Goal: Find specific page/section: Find specific page/section

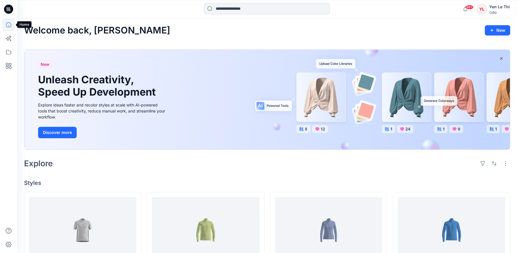
click at [7, 24] on icon at bounding box center [8, 24] width 13 height 13
click at [9, 51] on icon at bounding box center [8, 52] width 5 height 5
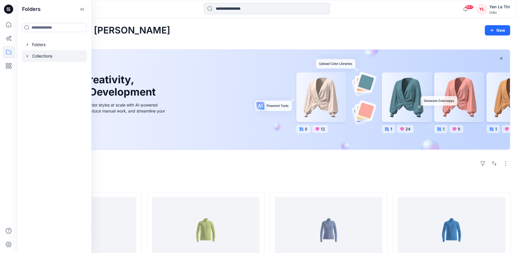
click at [47, 55] on div at bounding box center [54, 55] width 65 height 11
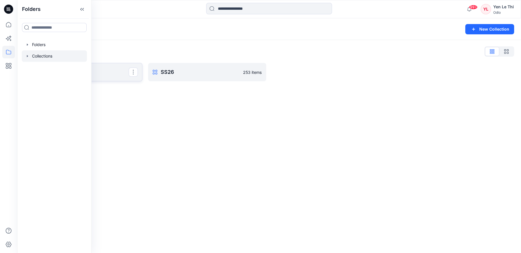
click at [123, 77] on link "FW26 Clone Collection" at bounding box center [83, 72] width 118 height 18
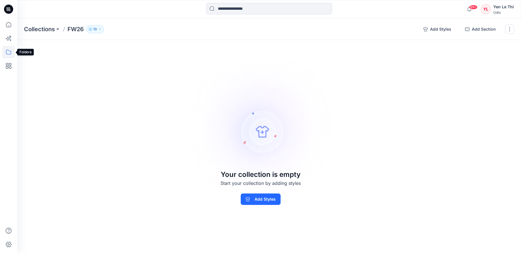
click at [11, 52] on icon at bounding box center [8, 52] width 13 height 13
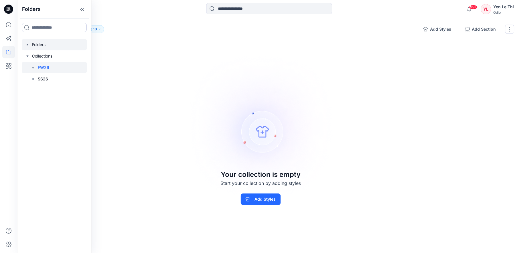
click at [33, 43] on div at bounding box center [54, 44] width 65 height 11
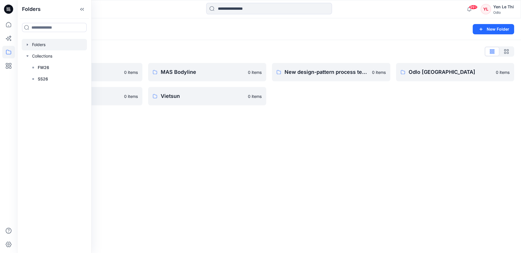
click at [204, 163] on div "Folders New Folder Folders List Gennex, Tayeh 0 items Shints 0 items MAS Bodyli…" at bounding box center [269, 135] width 504 height 235
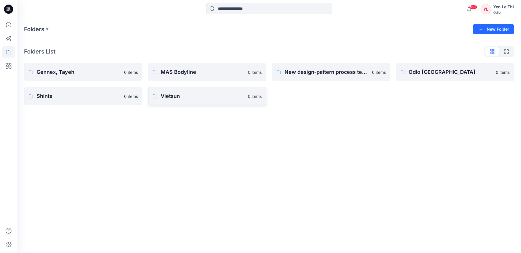
click at [180, 95] on p "Vietsun" at bounding box center [203, 96] width 84 height 8
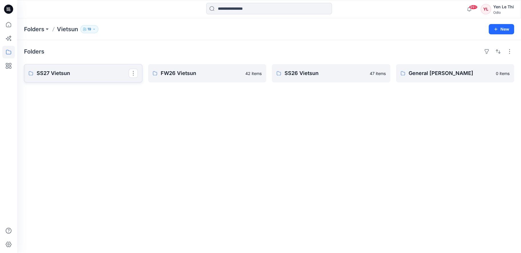
click at [85, 80] on link "SS27 Vietsun" at bounding box center [83, 73] width 118 height 18
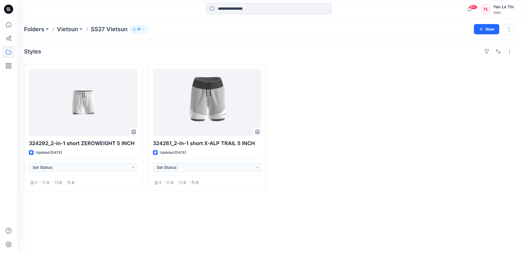
click at [96, 218] on div "Styles 324292_2-in-1 short ZEROWEIGHT 5 INCH Updated [DATE] Set Status 1 0 0 0 …" at bounding box center [269, 146] width 504 height 213
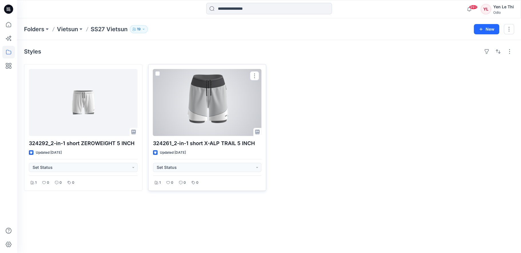
click at [196, 107] on div at bounding box center [207, 102] width 109 height 67
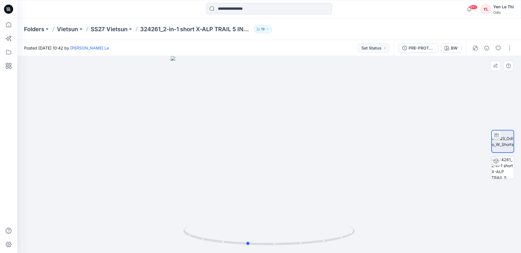
drag, startPoint x: 312, startPoint y: 177, endPoint x: 106, endPoint y: 177, distance: 206.6
click at [106, 177] on div at bounding box center [269, 154] width 504 height 197
click at [105, 29] on p "SS27 Vietsun" at bounding box center [109, 29] width 37 height 8
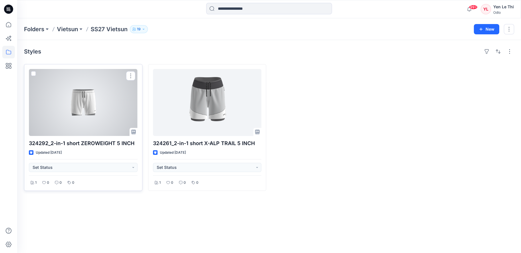
click at [92, 108] on div at bounding box center [83, 102] width 109 height 67
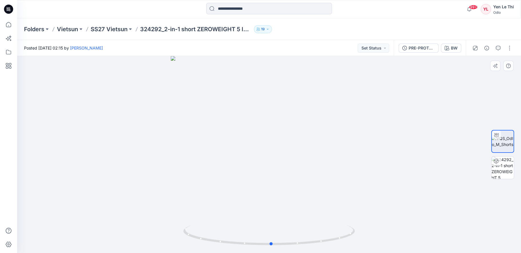
drag, startPoint x: 311, startPoint y: 167, endPoint x: 314, endPoint y: 178, distance: 11.1
click at [314, 178] on div at bounding box center [269, 154] width 504 height 197
